Goal: Task Accomplishment & Management: Use online tool/utility

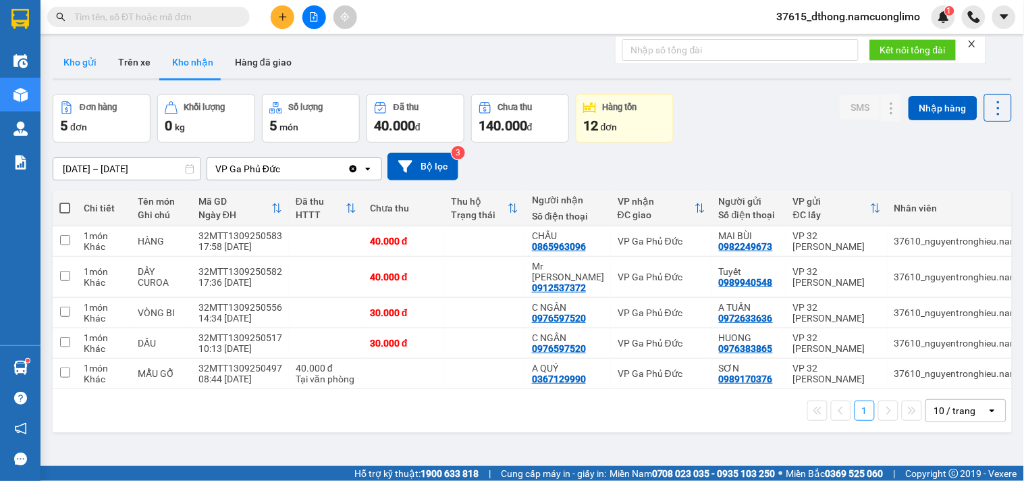
click at [84, 56] on button "Kho gửi" at bounding box center [80, 62] width 55 height 32
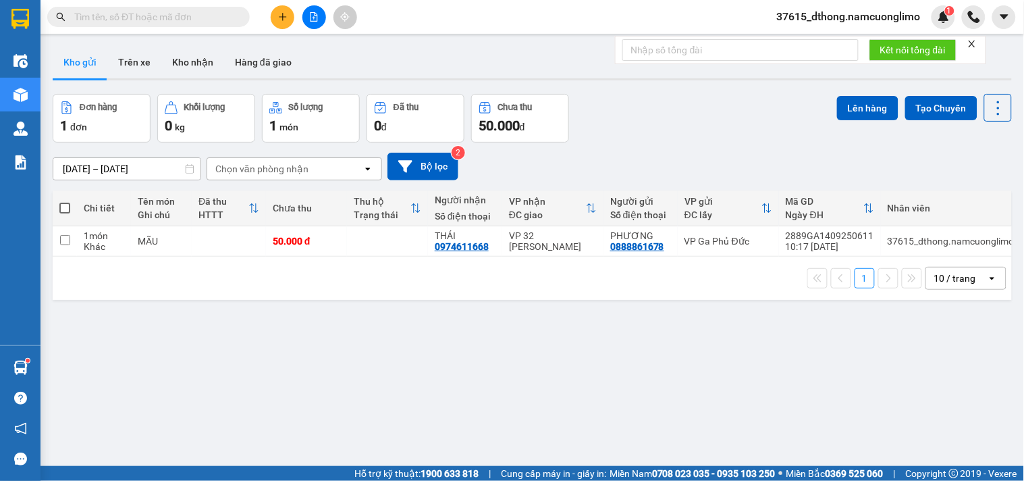
click at [68, 205] on span at bounding box center [64, 208] width 11 height 11
click at [65, 201] on input "checkbox" at bounding box center [65, 201] width 0 height 0
checkbox input "true"
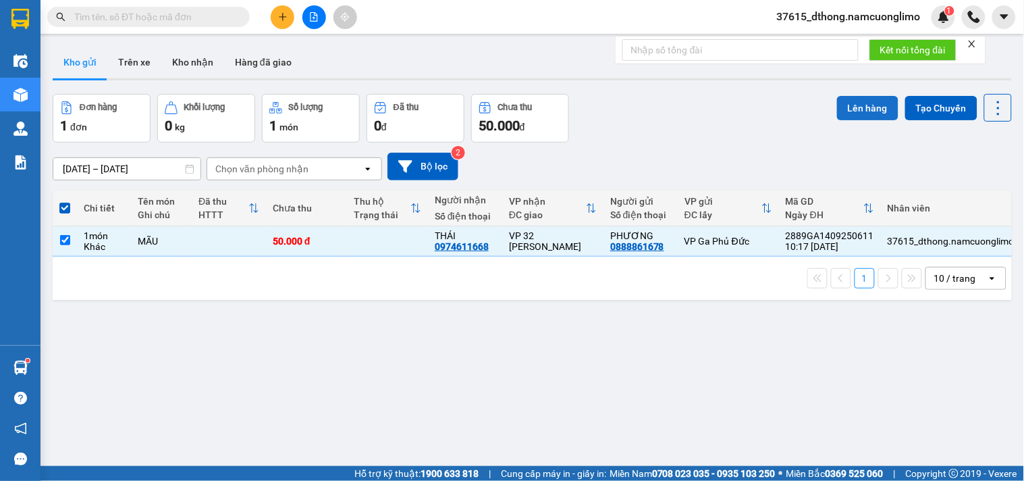
click at [872, 107] on button "Lên hàng" at bounding box center [867, 108] width 61 height 24
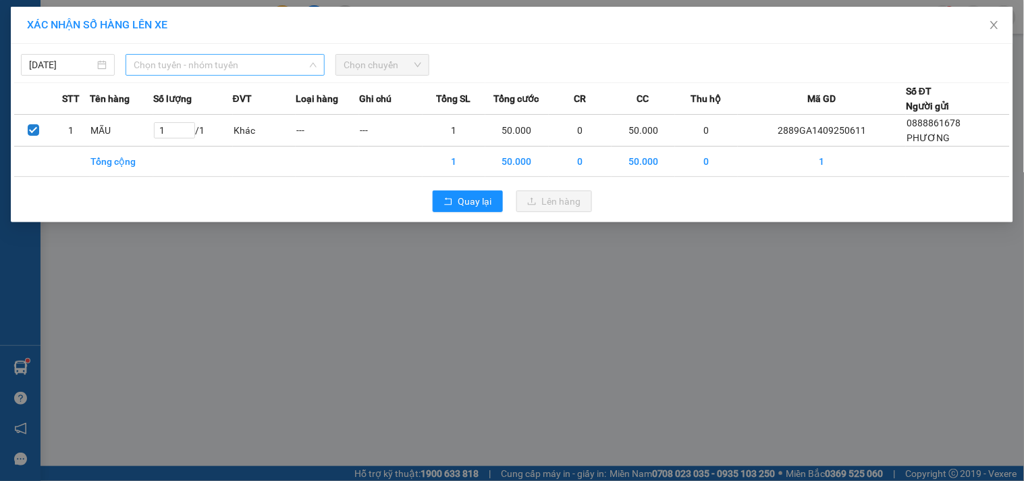
click at [221, 59] on span "Chọn tuyến - nhóm tuyến" at bounding box center [225, 65] width 183 height 20
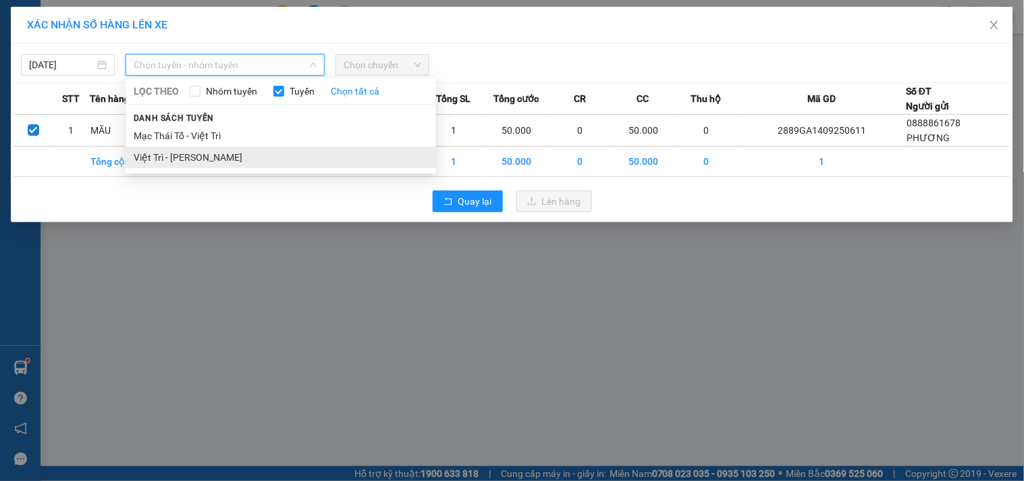
click at [196, 151] on li "Việt Trì - [PERSON_NAME]" at bounding box center [281, 158] width 311 height 22
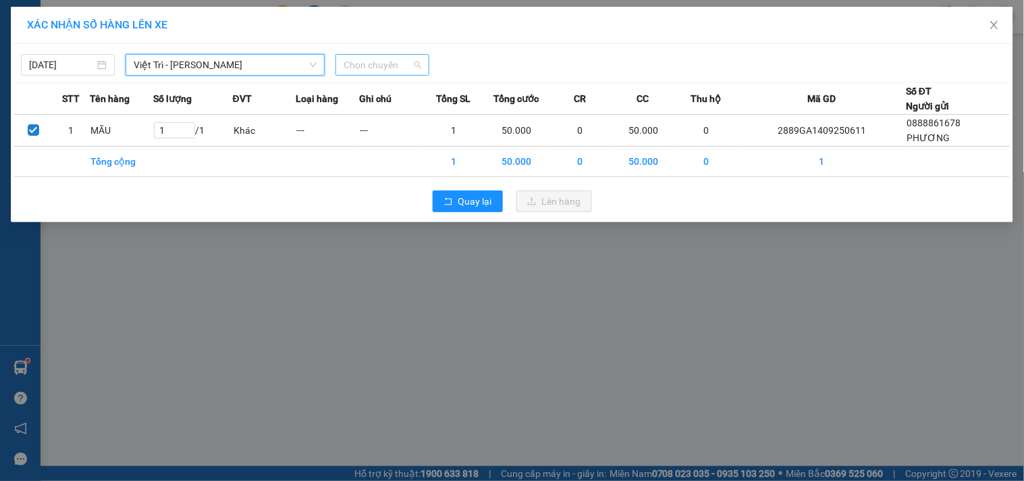
click at [395, 71] on span "Chọn chuyến" at bounding box center [383, 65] width 78 height 20
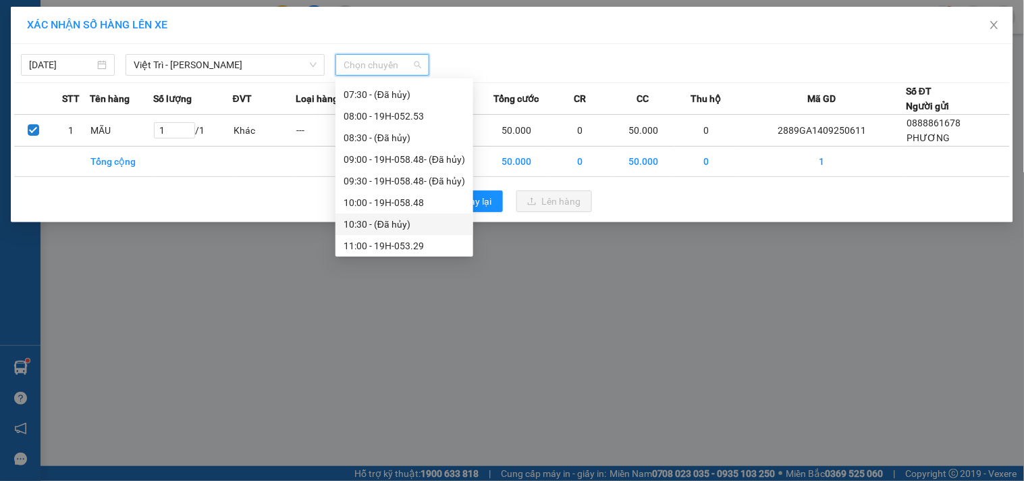
scroll to position [150, 0]
click at [415, 228] on div "11:00 - 19H-053.29" at bounding box center [405, 222] width 122 height 15
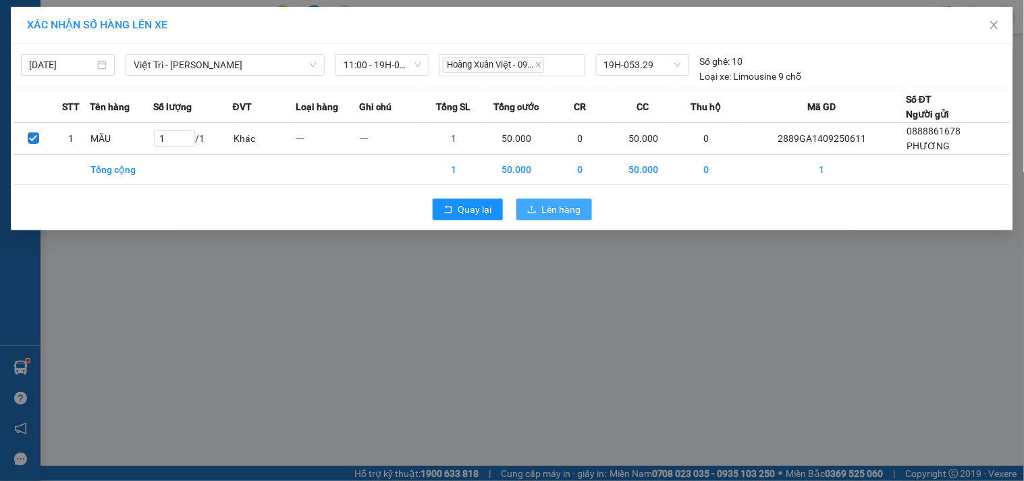
click at [574, 218] on button "Lên hàng" at bounding box center [554, 209] width 76 height 22
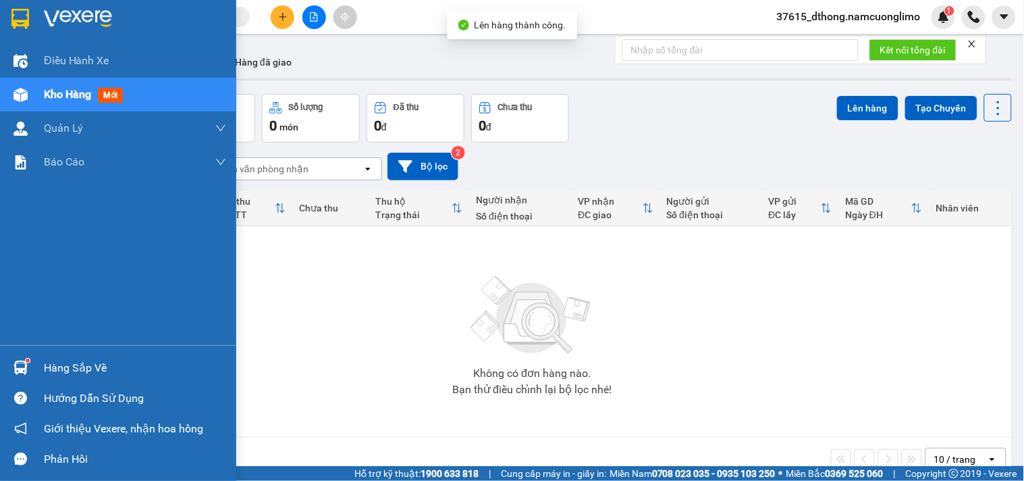
click at [16, 367] on img at bounding box center [21, 368] width 14 height 14
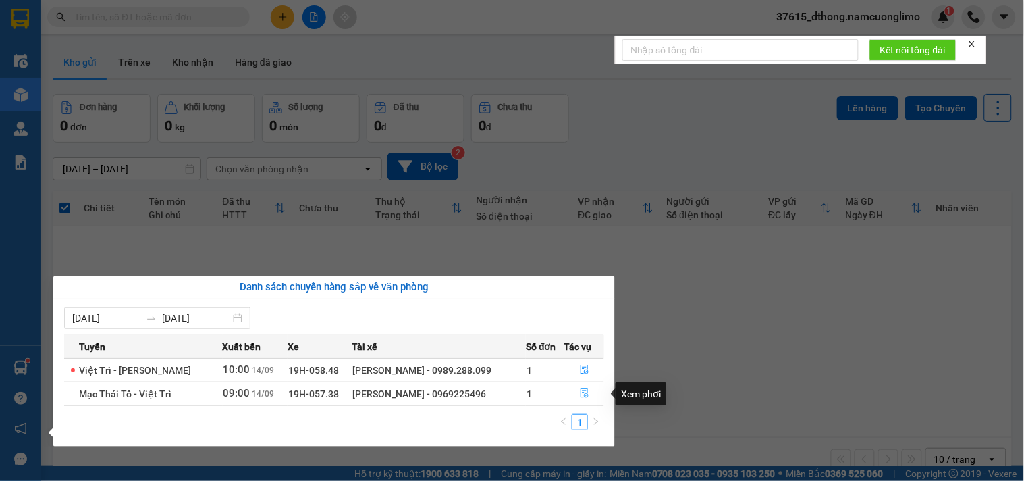
click at [581, 395] on icon "file-done" at bounding box center [585, 392] width 8 height 9
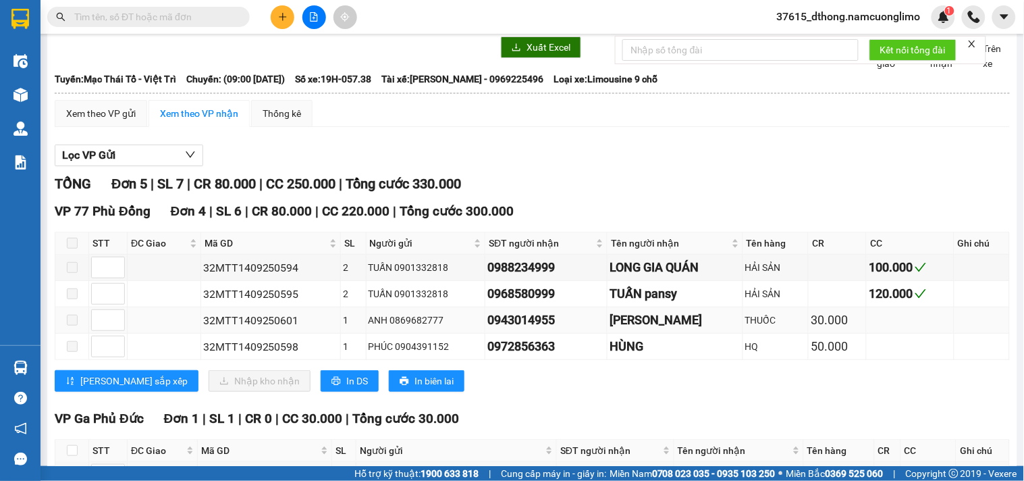
scroll to position [144, 0]
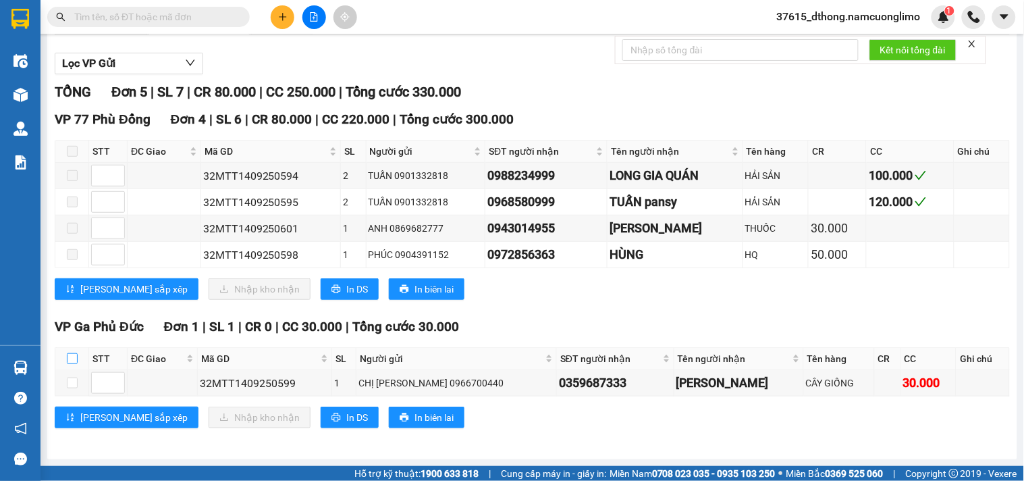
click at [75, 361] on input "checkbox" at bounding box center [72, 358] width 11 height 11
checkbox input "true"
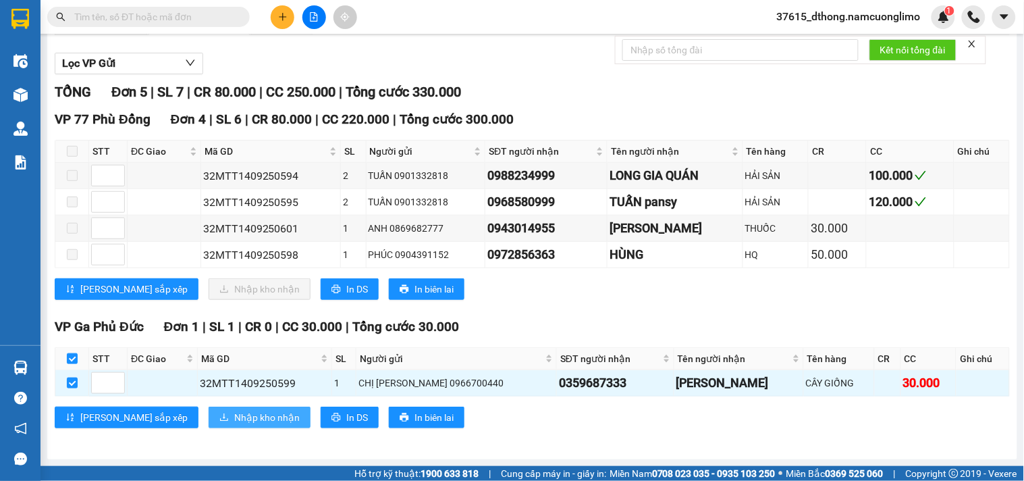
click at [234, 410] on span "Nhập kho nhận" at bounding box center [266, 417] width 65 height 15
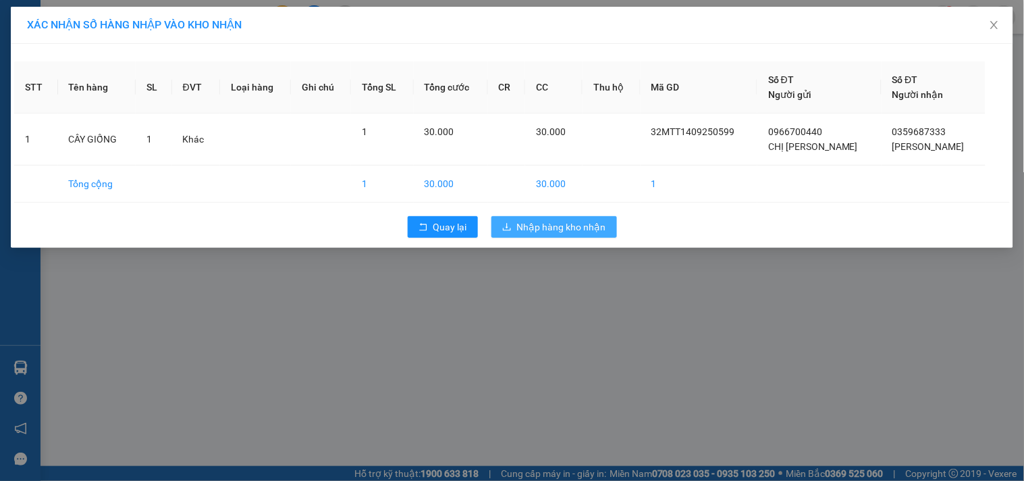
click at [545, 228] on span "Nhập hàng kho nhận" at bounding box center [561, 226] width 89 height 15
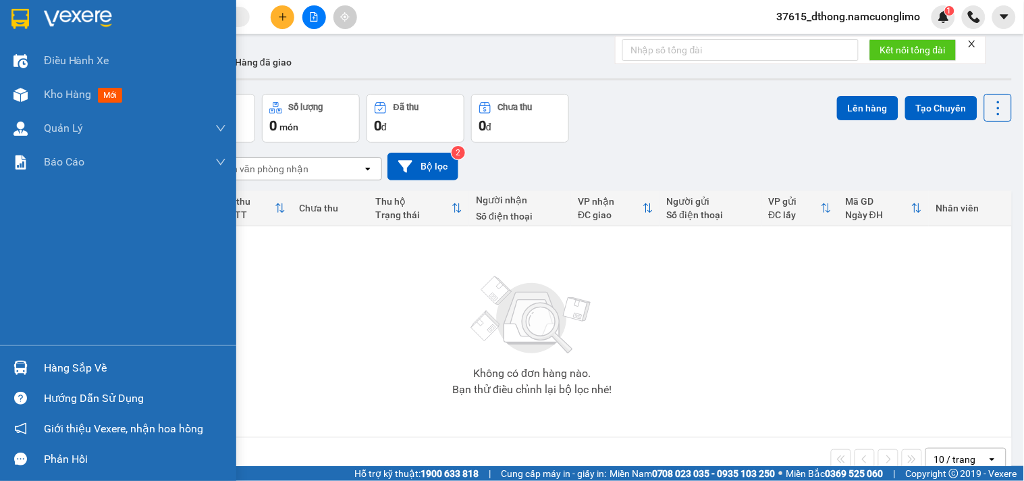
click at [12, 16] on img at bounding box center [20, 19] width 18 height 20
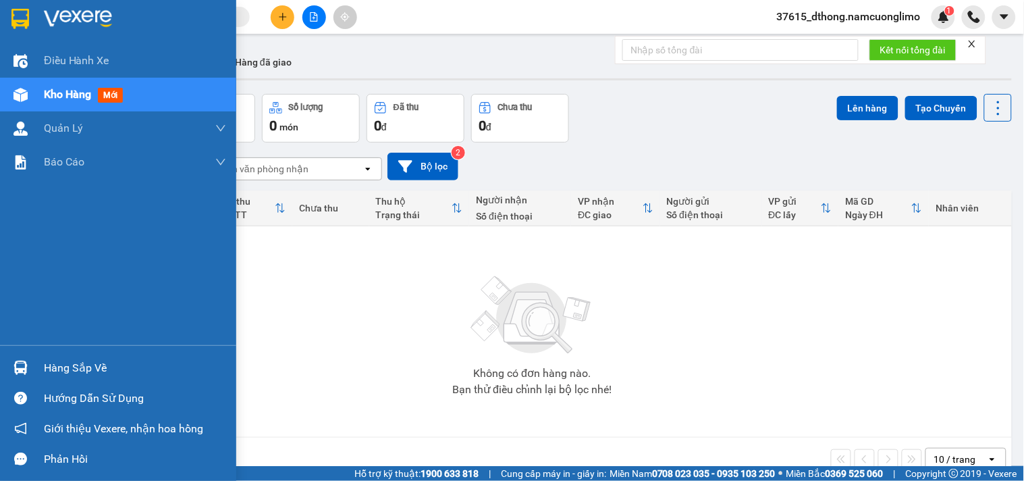
click at [14, 365] on img at bounding box center [21, 368] width 14 height 14
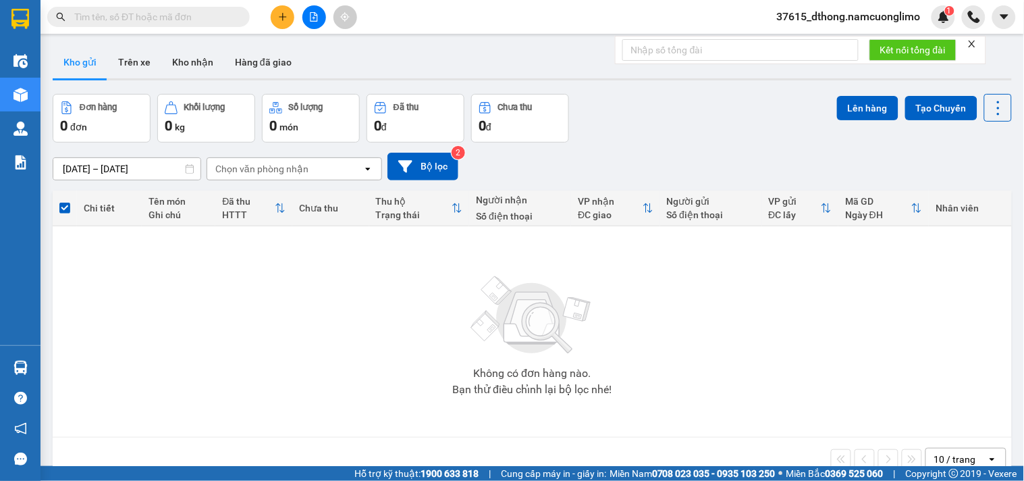
click at [687, 378] on section "Kết quả tìm kiếm ( 0 ) Bộ lọc No Data 37615_dthong.namcuonglimo 1 Điều hành xe …" at bounding box center [512, 240] width 1024 height 481
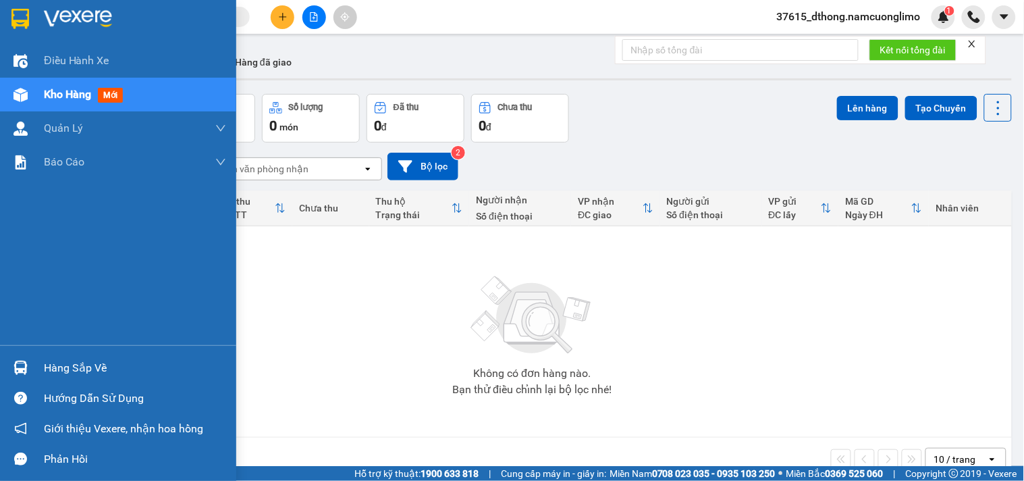
click at [30, 362] on div at bounding box center [21, 368] width 24 height 24
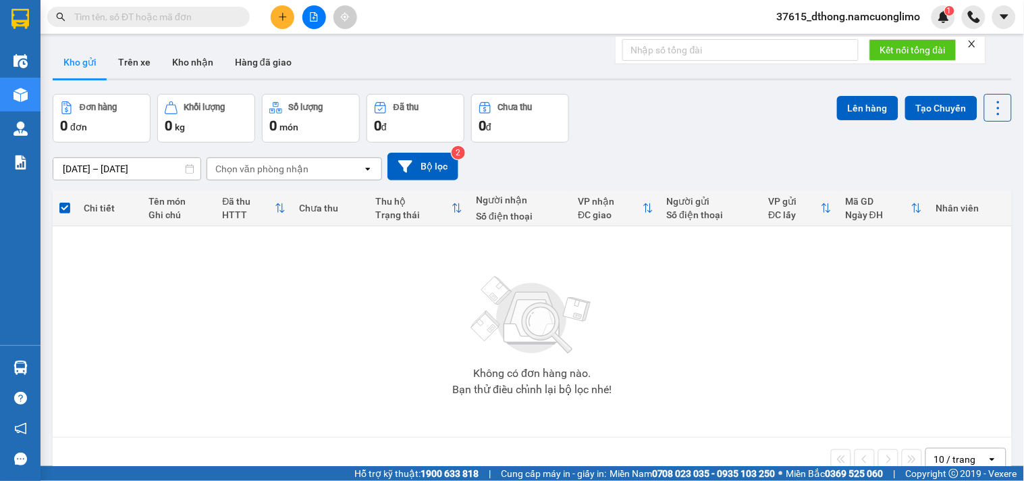
click at [732, 373] on section "Kết quả tìm kiếm ( 0 ) Bộ lọc No Data 37615_dthong.namcuonglimo 1 Điều hành xe …" at bounding box center [512, 240] width 1024 height 481
click at [192, 56] on button "Kho nhận" at bounding box center [192, 62] width 63 height 32
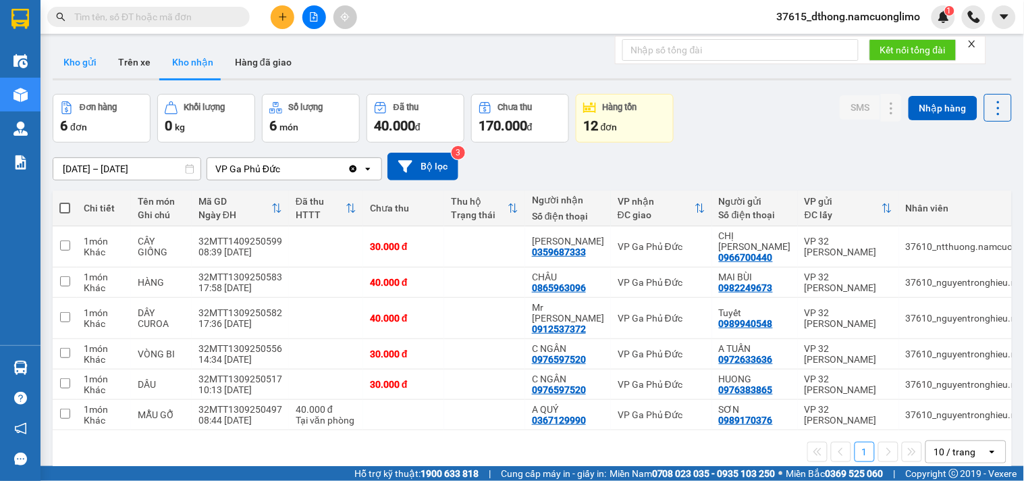
click at [70, 56] on button "Kho gửi" at bounding box center [80, 62] width 55 height 32
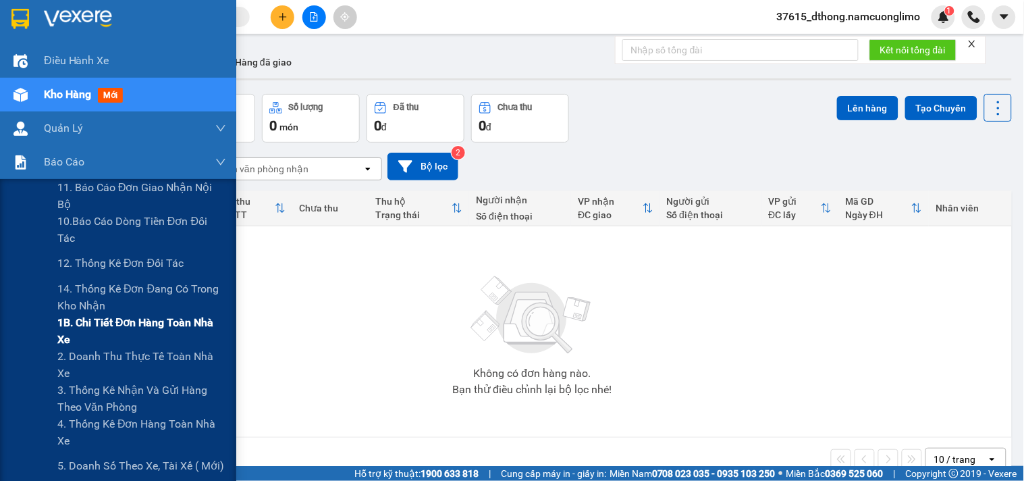
click at [69, 331] on span "1B. Chi tiết đơn hàng toàn nhà xe" at bounding box center [141, 331] width 169 height 34
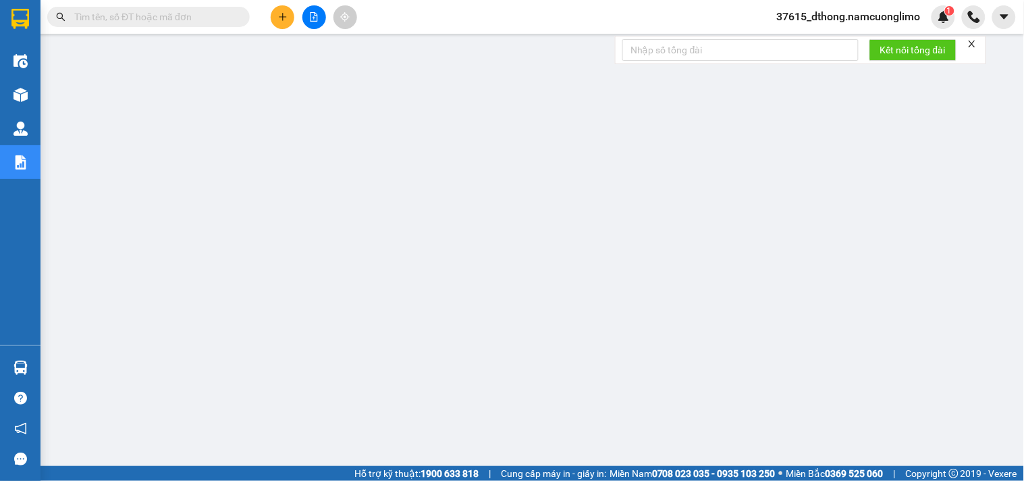
click at [20, 21] on img at bounding box center [20, 19] width 18 height 20
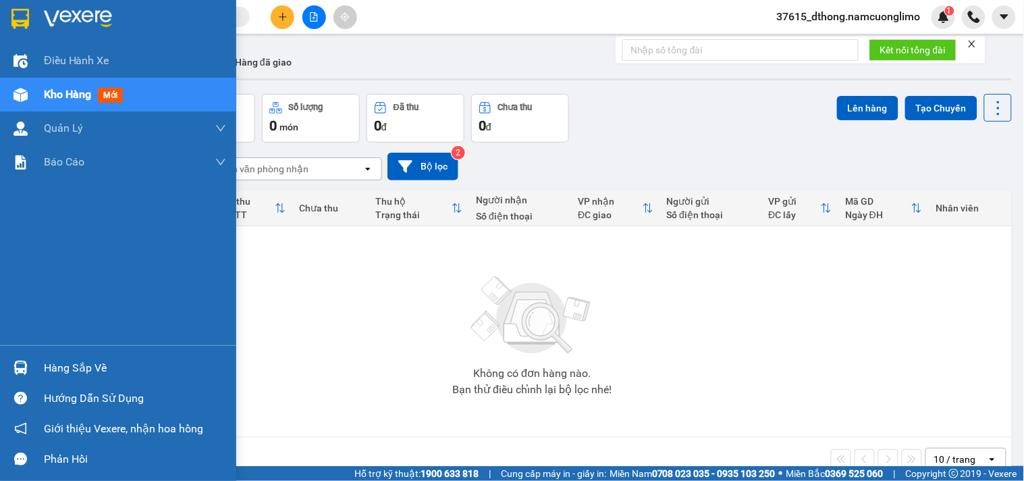
click at [21, 359] on div at bounding box center [21, 368] width 24 height 24
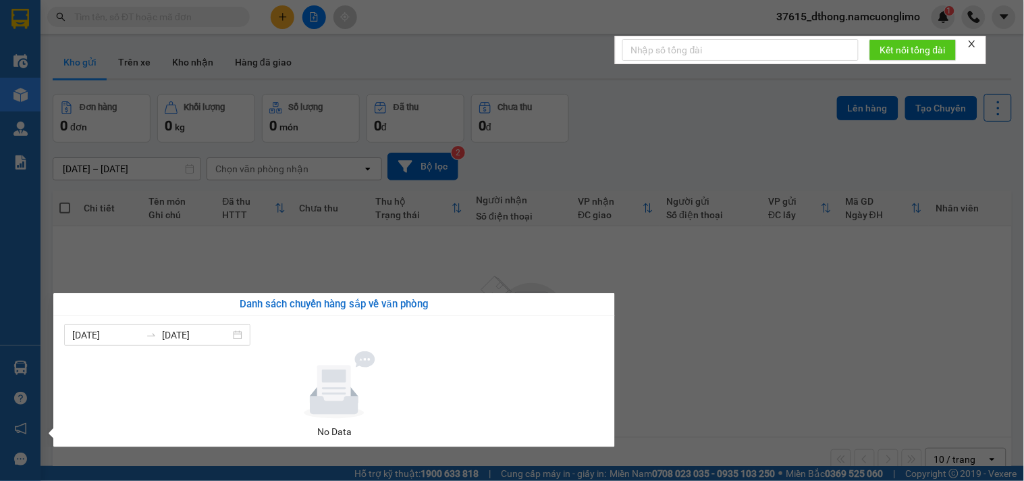
click at [712, 402] on section "Kết quả tìm kiếm ( 0 ) Bộ lọc No Data 37615_dthong.namcuonglimo 1 Điều hành xe …" at bounding box center [512, 240] width 1024 height 481
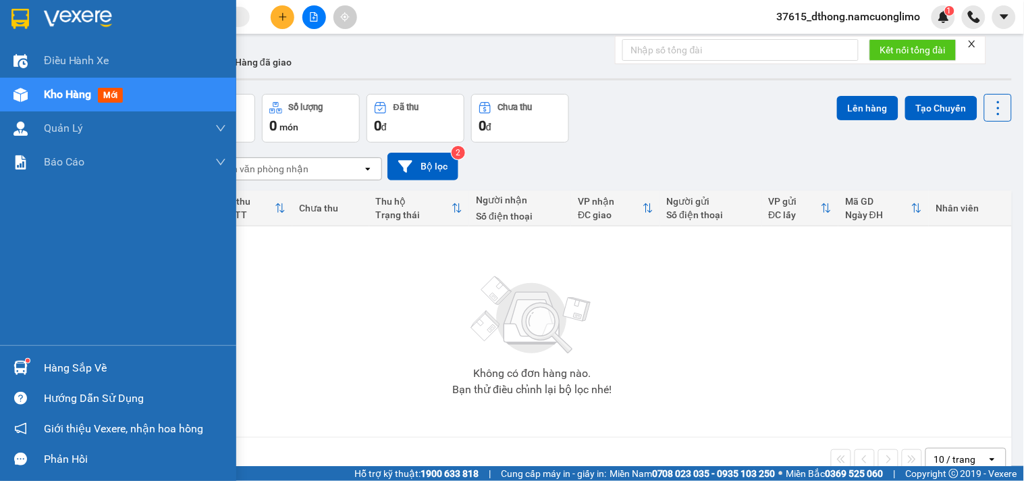
click at [35, 367] on div "Hàng sắp về" at bounding box center [118, 367] width 236 height 30
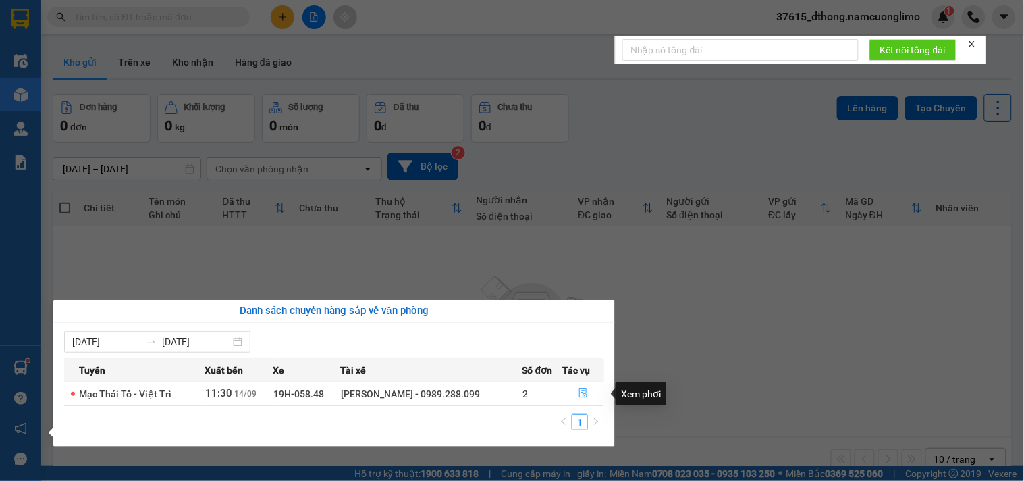
click at [583, 393] on icon "file-done" at bounding box center [583, 392] width 9 height 9
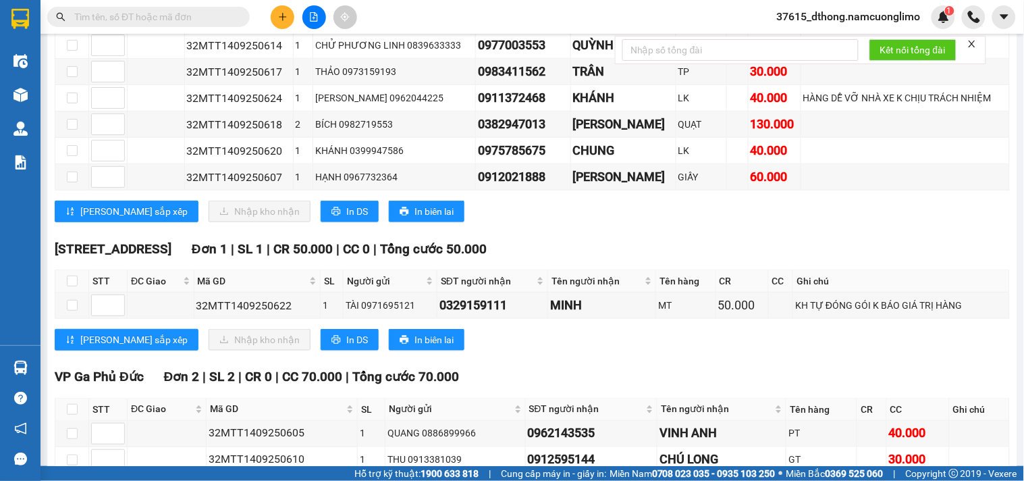
scroll to position [153, 0]
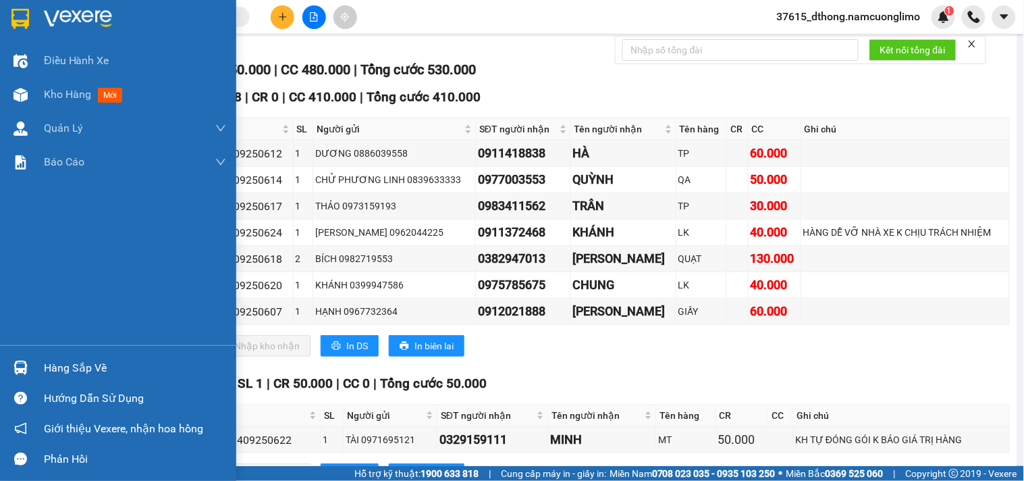
click at [28, 24] on img at bounding box center [20, 19] width 18 height 20
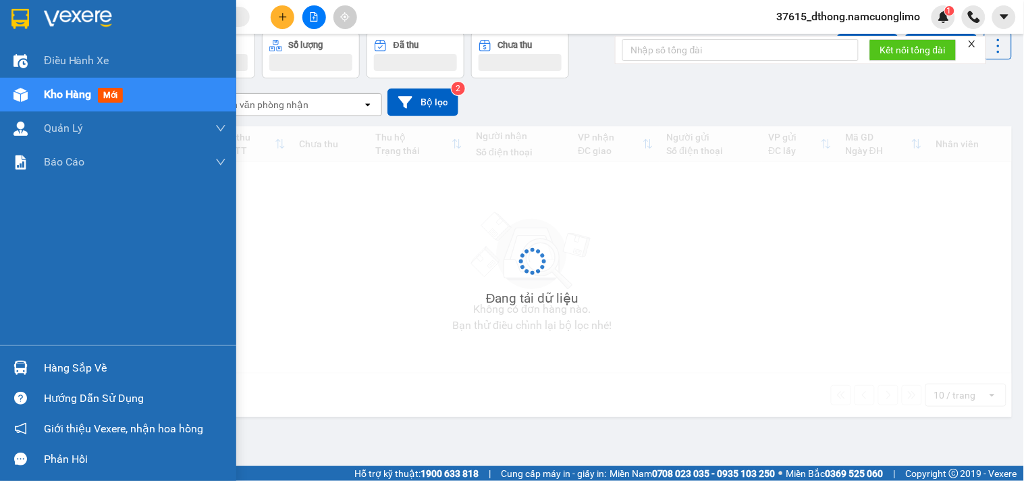
scroll to position [62, 0]
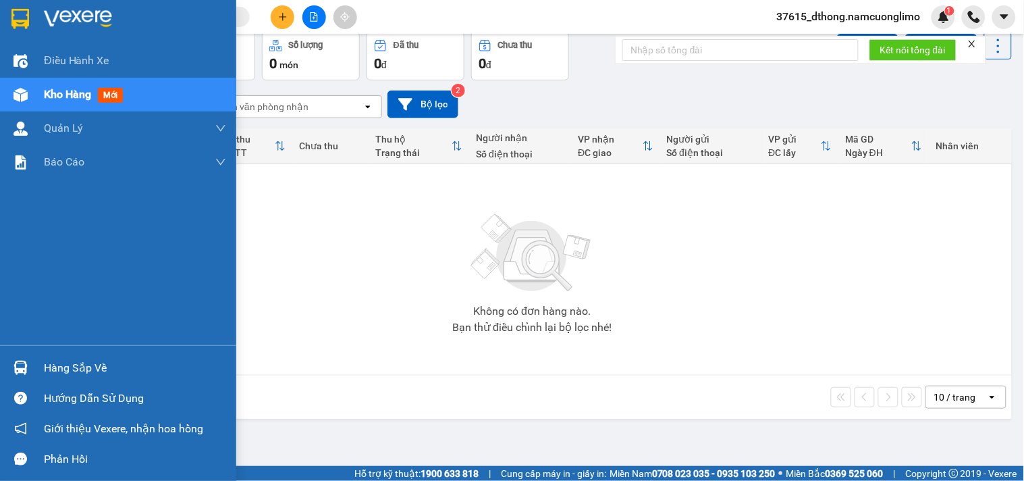
click at [22, 368] on img at bounding box center [21, 368] width 14 height 14
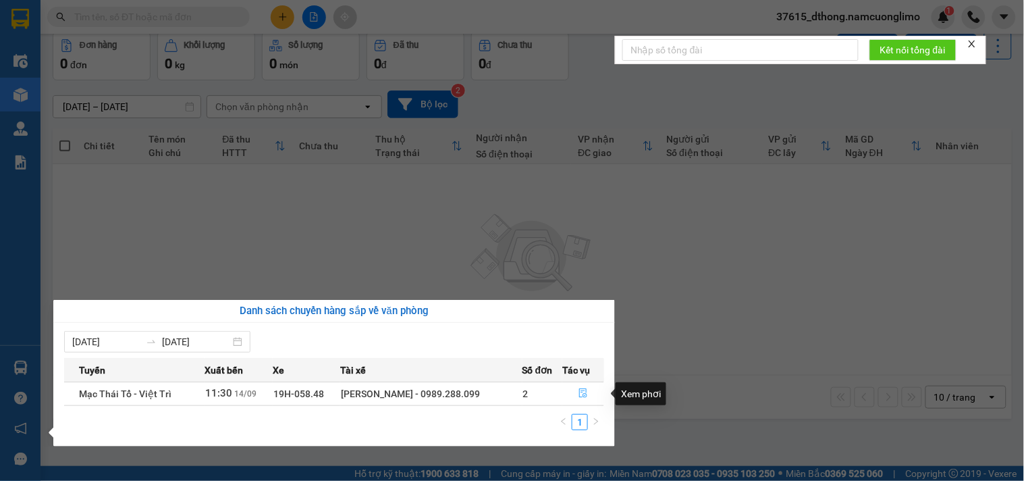
click at [575, 393] on button "button" at bounding box center [583, 394] width 41 height 22
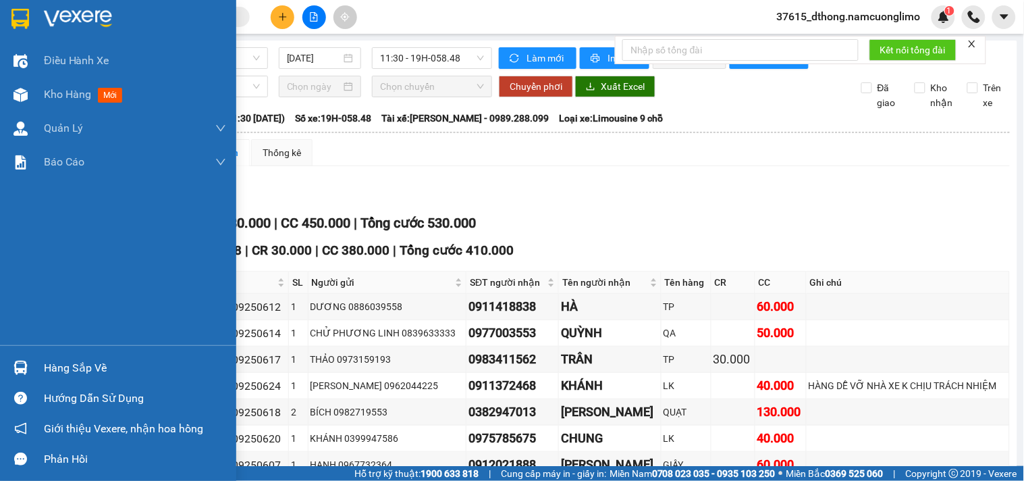
click at [24, 16] on img at bounding box center [20, 19] width 18 height 20
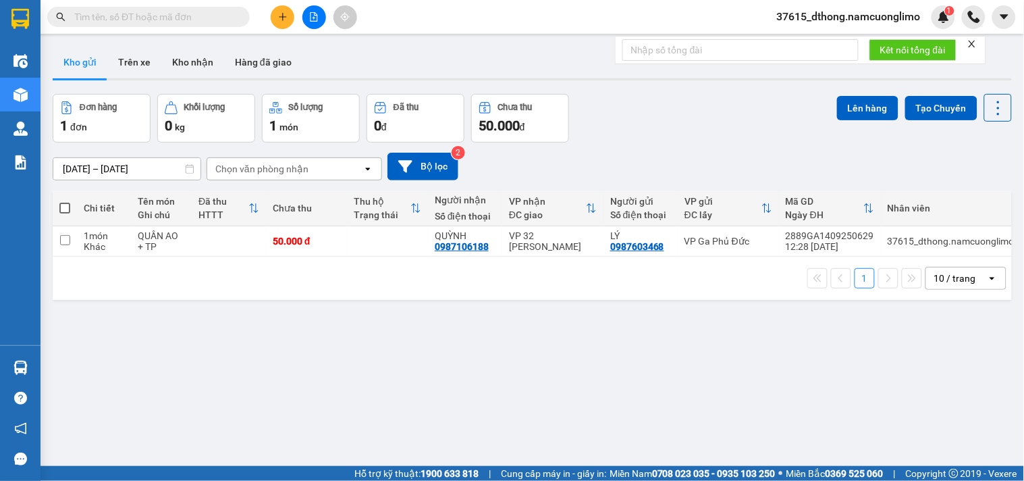
click at [57, 203] on th at bounding box center [65, 208] width 24 height 36
click at [68, 207] on span at bounding box center [64, 208] width 11 height 11
click at [65, 201] on input "checkbox" at bounding box center [65, 201] width 0 height 0
checkbox input "true"
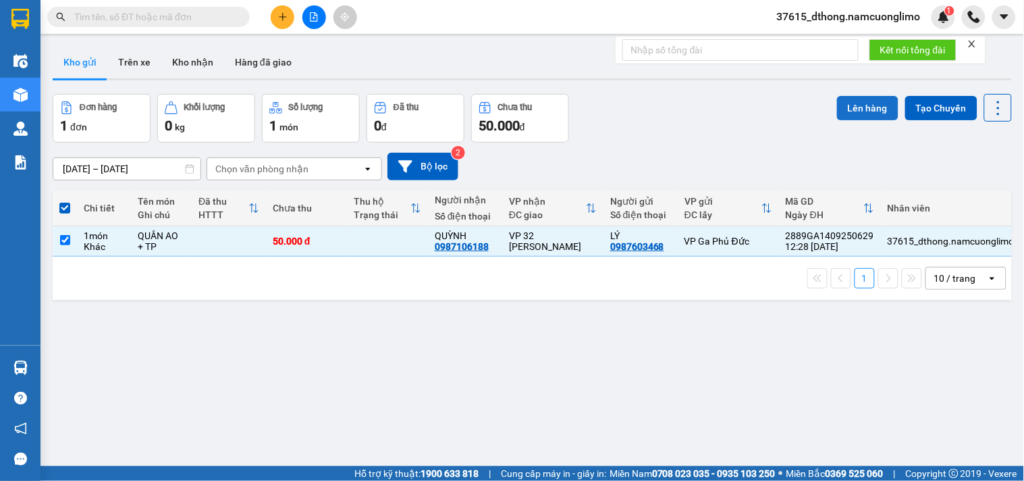
click at [860, 113] on button "Lên hàng" at bounding box center [867, 108] width 61 height 24
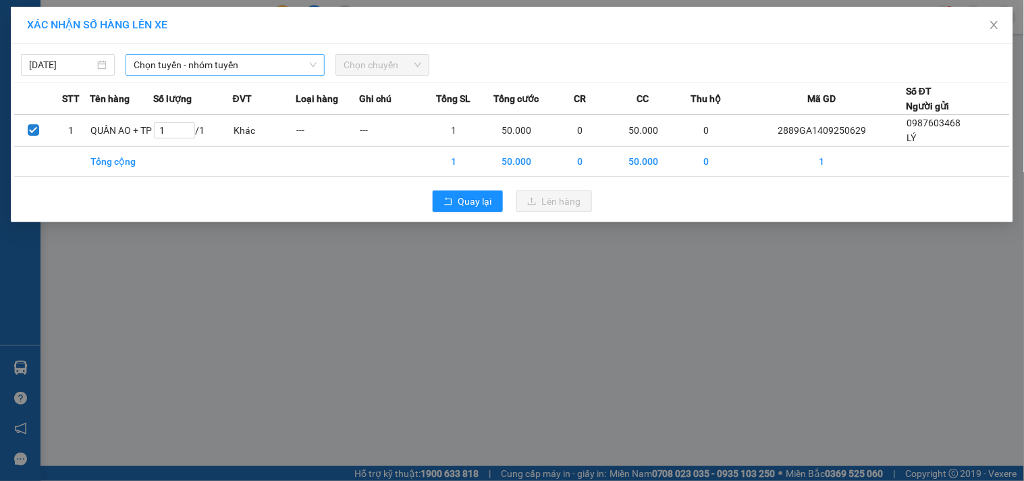
click at [214, 68] on span "Chọn tuyến - nhóm tuyến" at bounding box center [225, 65] width 183 height 20
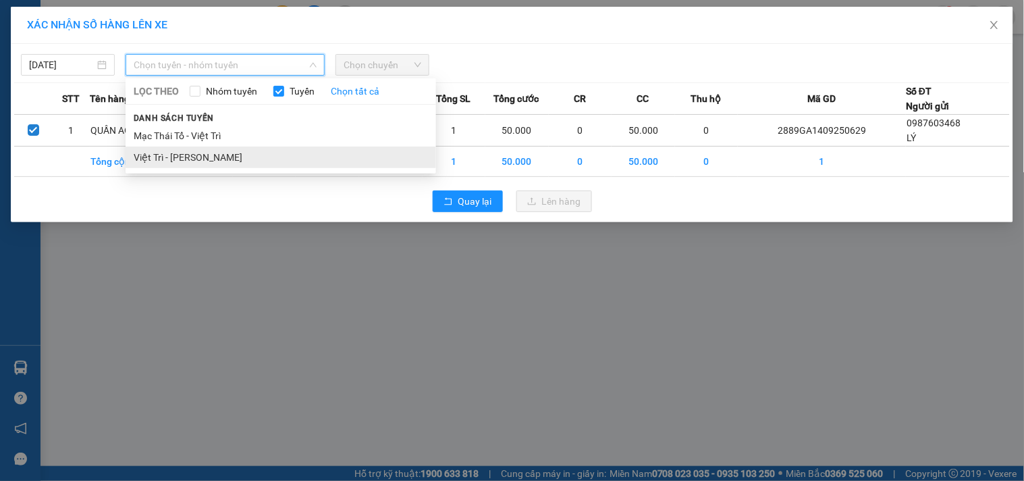
drag, startPoint x: 182, startPoint y: 156, endPoint x: 321, endPoint y: 144, distance: 139.6
click at [182, 157] on li "Việt Trì - [PERSON_NAME]" at bounding box center [281, 158] width 311 height 22
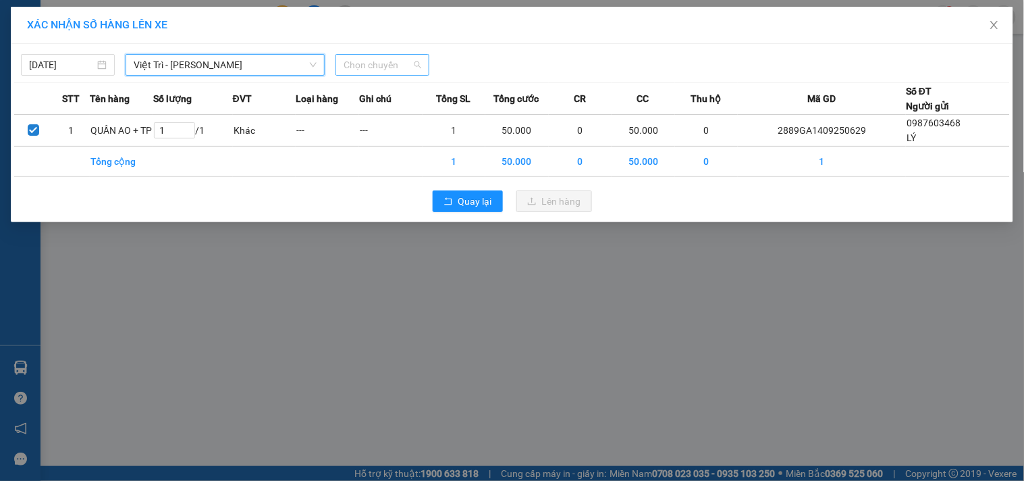
click at [380, 74] on span "Chọn chuyến" at bounding box center [383, 65] width 78 height 20
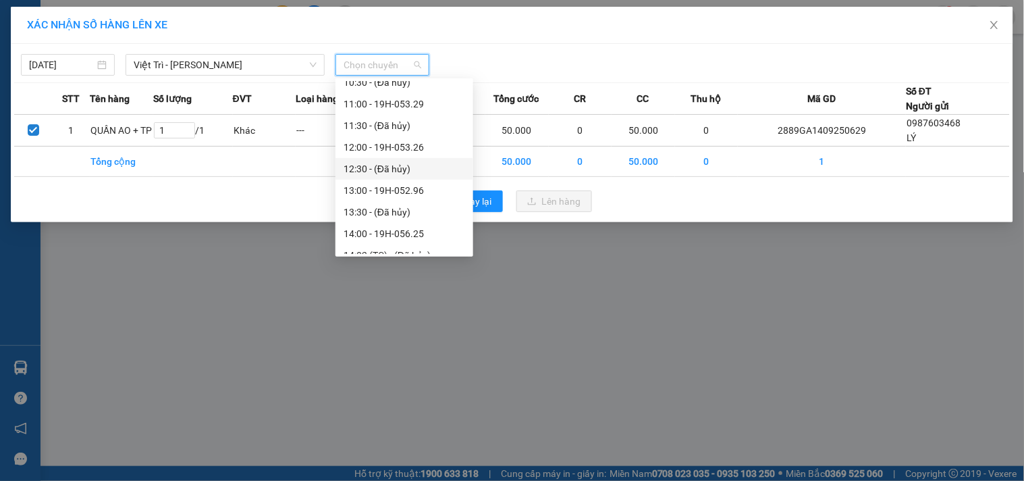
scroll to position [300, 0]
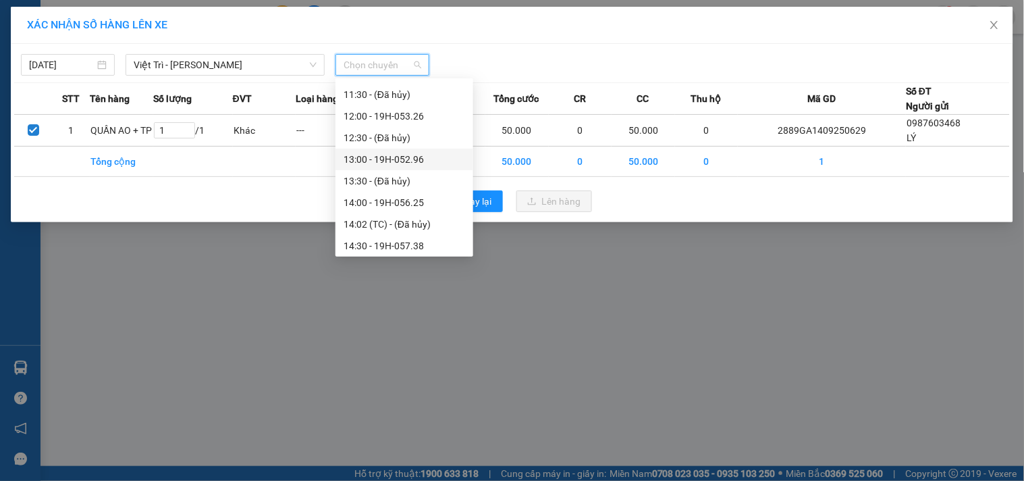
click at [420, 163] on div "13:00 - 19H-052.96" at bounding box center [405, 159] width 122 height 15
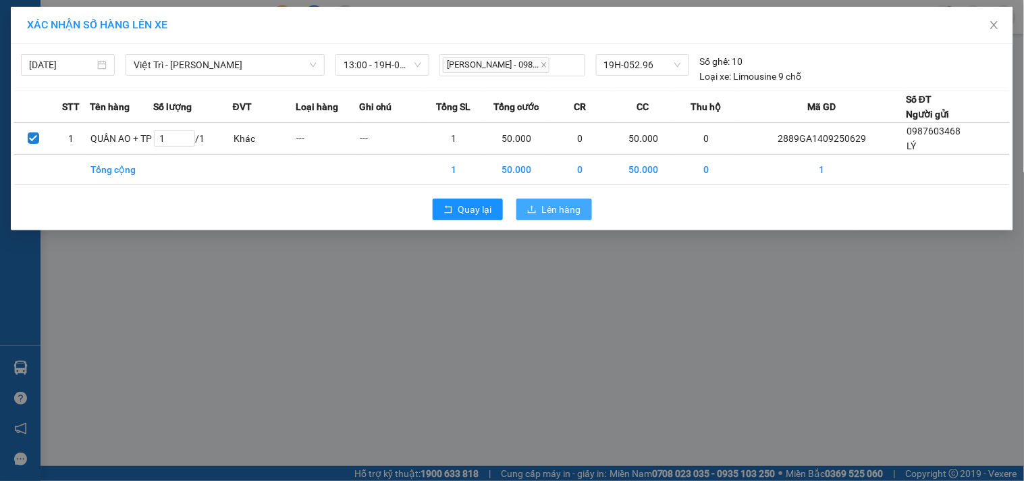
click at [531, 210] on icon "upload" at bounding box center [531, 209] width 9 height 9
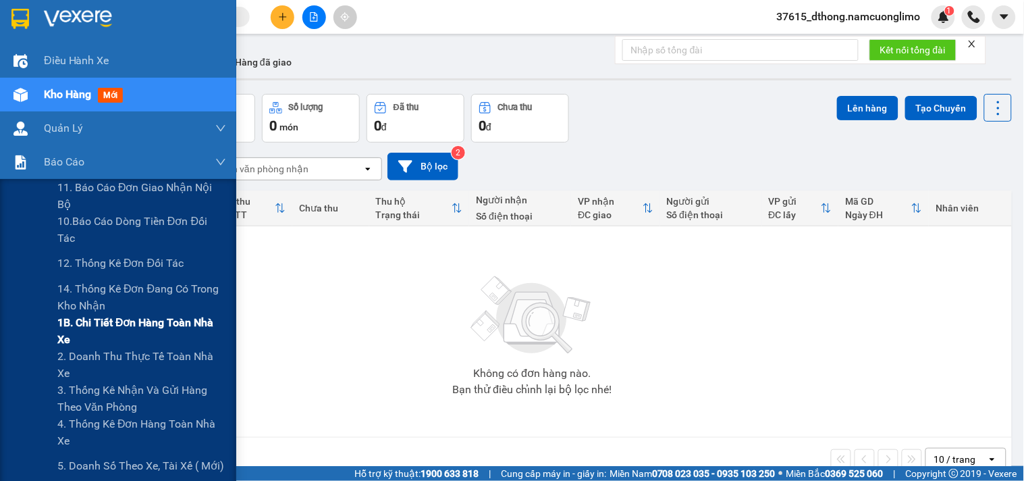
click at [82, 329] on span "1B. Chi tiết đơn hàng toàn nhà xe" at bounding box center [141, 331] width 169 height 34
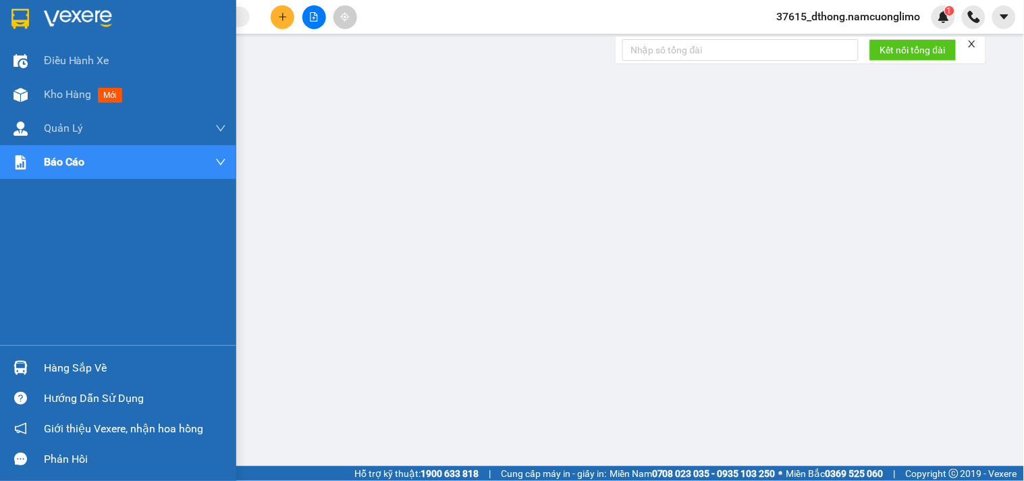
click at [19, 20] on img at bounding box center [20, 19] width 18 height 20
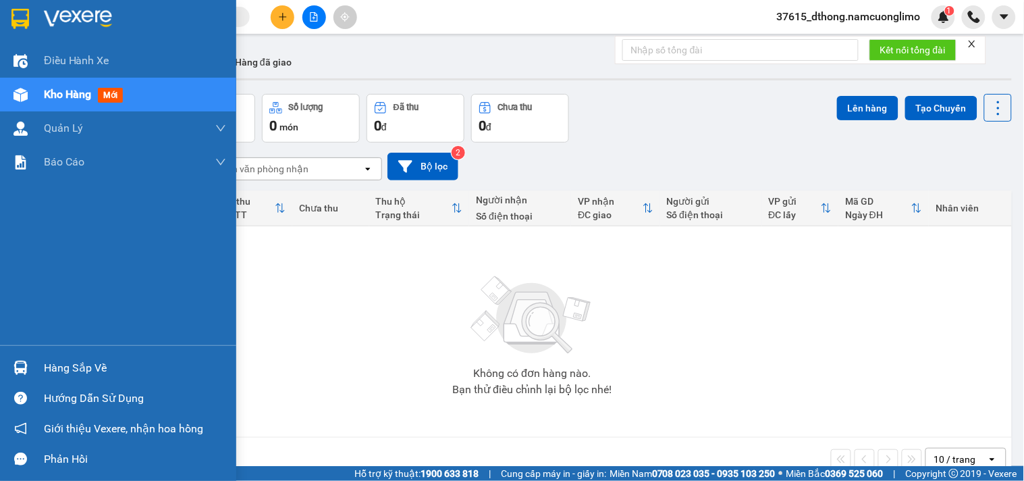
click at [19, 15] on img at bounding box center [20, 19] width 18 height 20
click at [29, 22] on div at bounding box center [21, 19] width 24 height 24
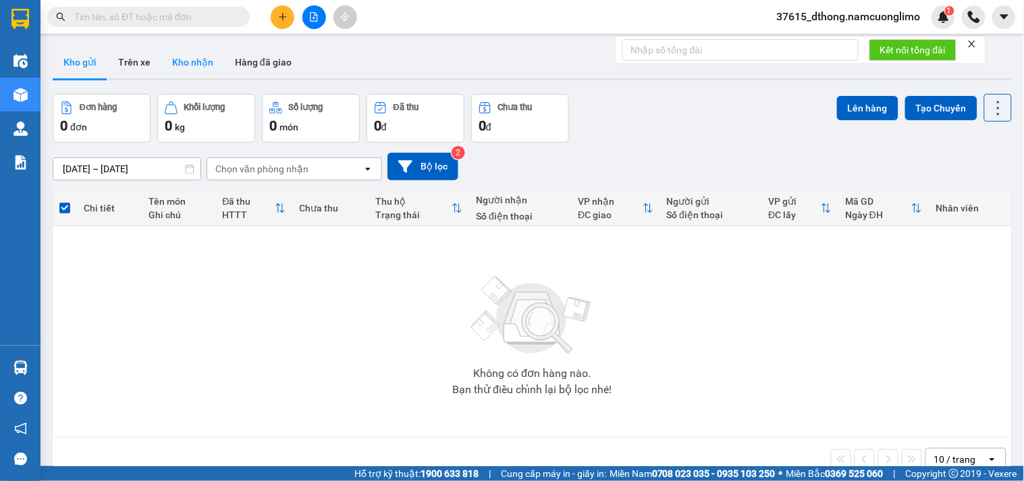
click at [190, 63] on button "Kho nhận" at bounding box center [192, 62] width 63 height 32
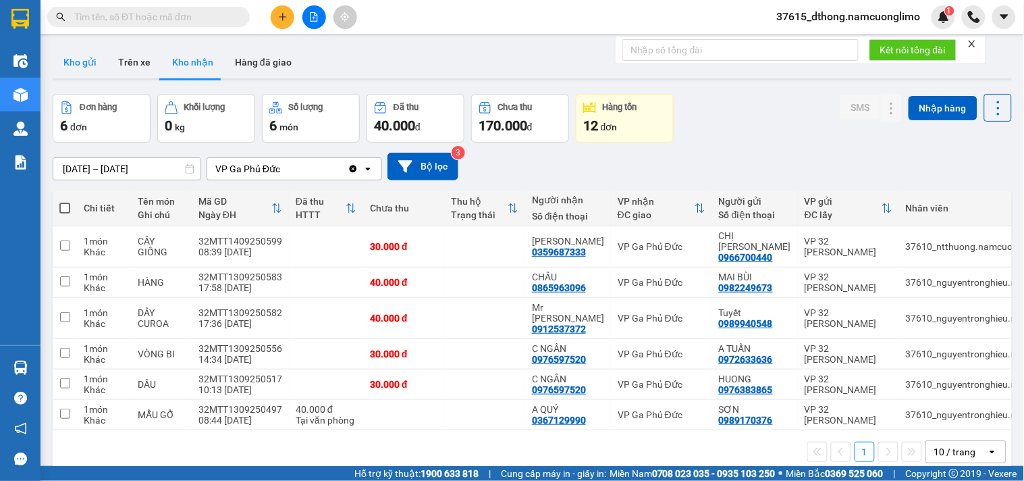
click at [78, 59] on button "Kho gửi" at bounding box center [80, 62] width 55 height 32
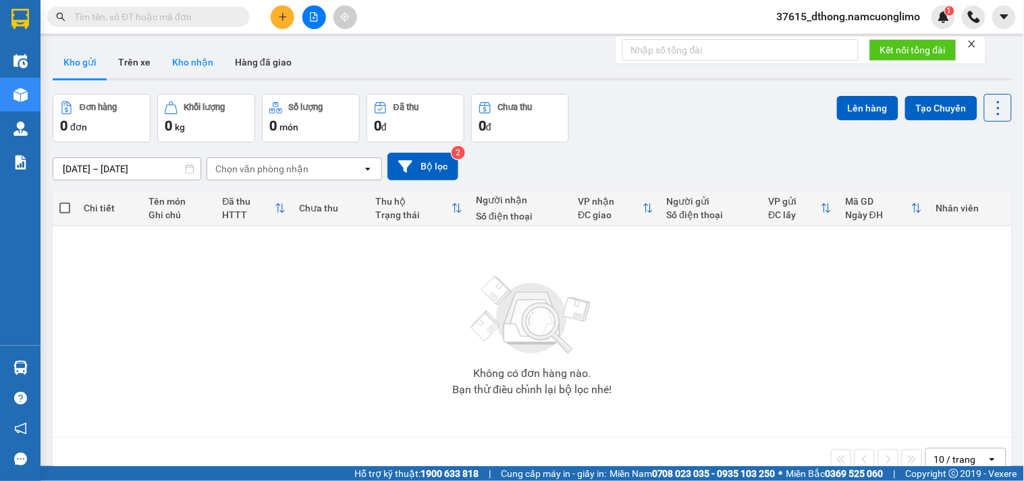
click at [191, 59] on button "Kho nhận" at bounding box center [192, 62] width 63 height 32
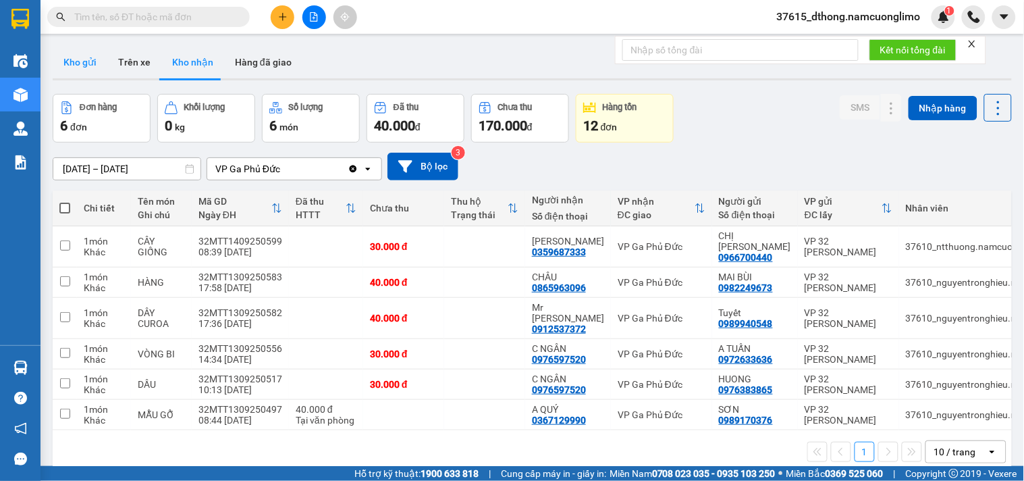
click at [88, 65] on button "Kho gửi" at bounding box center [80, 62] width 55 height 32
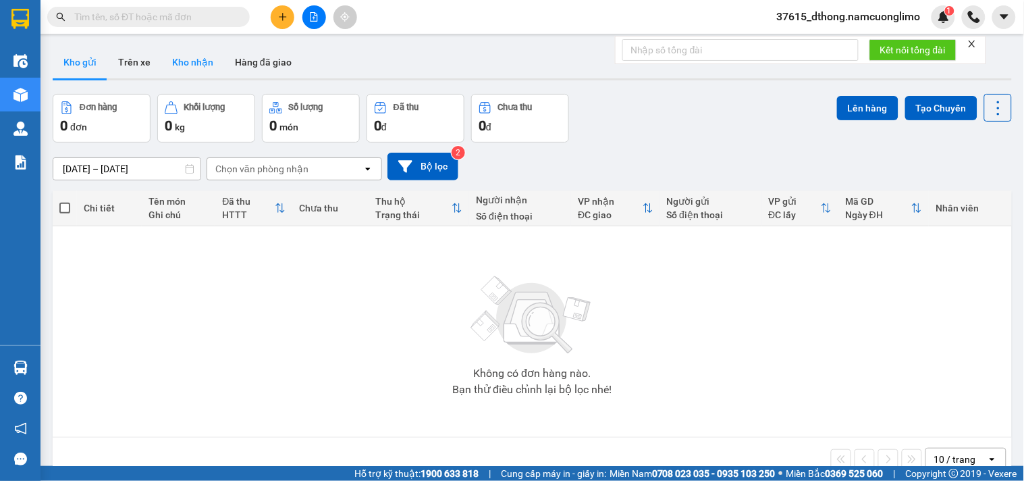
click at [205, 68] on button "Kho nhận" at bounding box center [192, 62] width 63 height 32
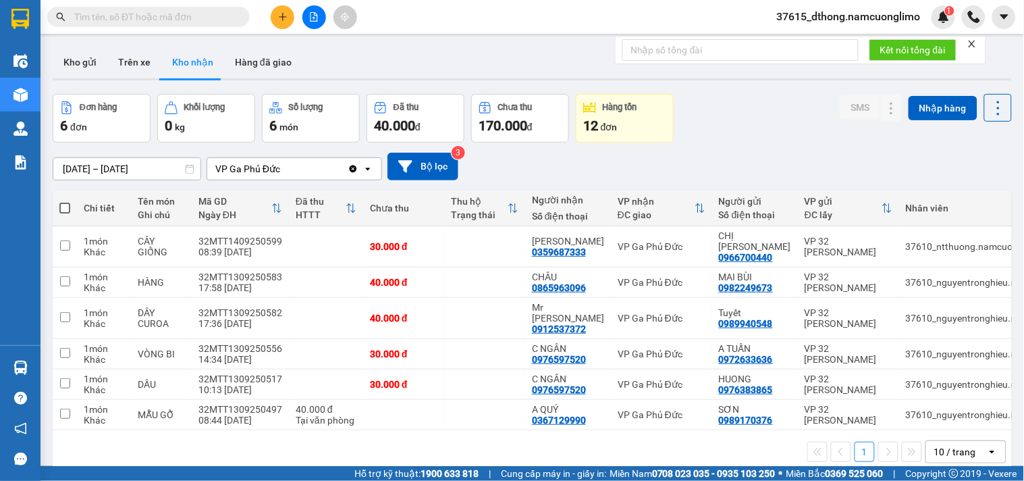
click at [746, 142] on div "Đơn hàng 6 đơn Khối lượng 0 kg Số lượng 6 món Đã thu 40.000 đ Chưa thu 170.000 …" at bounding box center [532, 118] width 959 height 49
click at [72, 51] on button "Kho gửi" at bounding box center [80, 62] width 55 height 32
